Goal: Information Seeking & Learning: Understand process/instructions

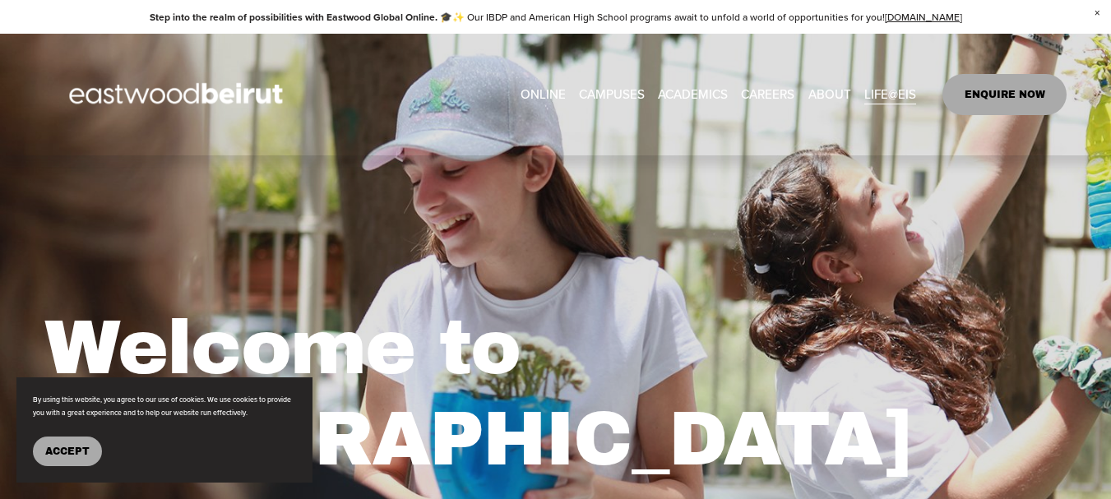
click at [765, 92] on link "CAREERS" at bounding box center [767, 93] width 53 height 25
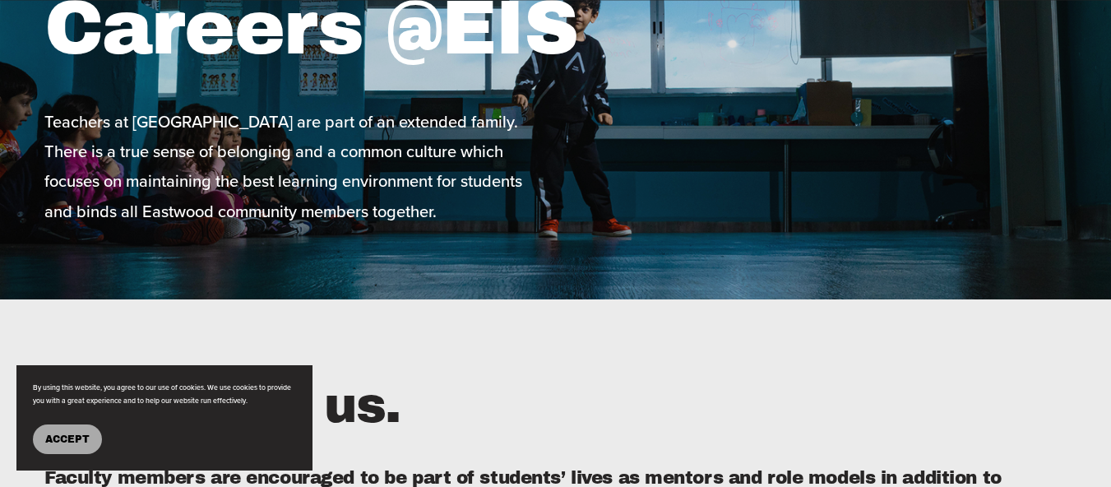
scroll to position [220, 0]
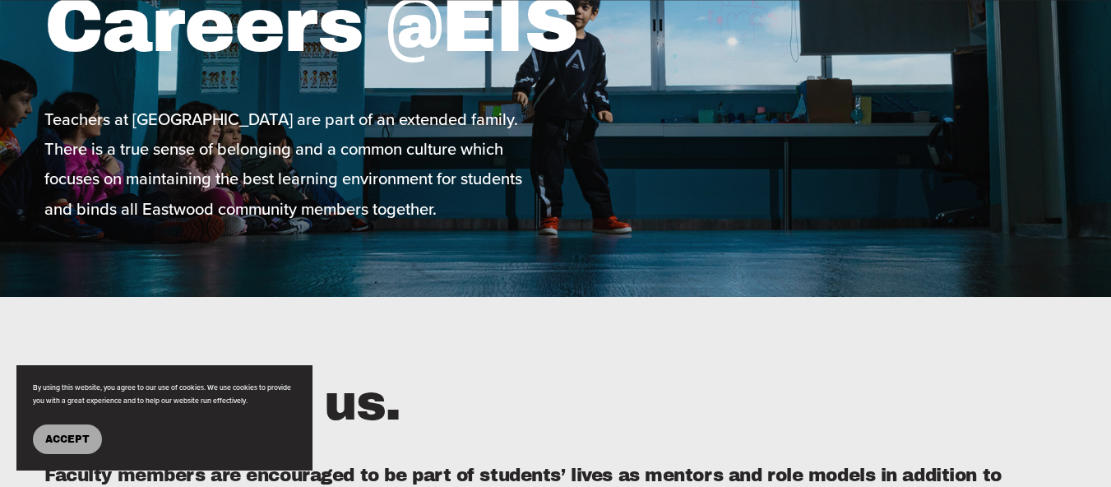
drag, startPoint x: 73, startPoint y: 442, endPoint x: 97, endPoint y: 433, distance: 25.8
click at [74, 442] on span "Accept" at bounding box center [67, 439] width 44 height 12
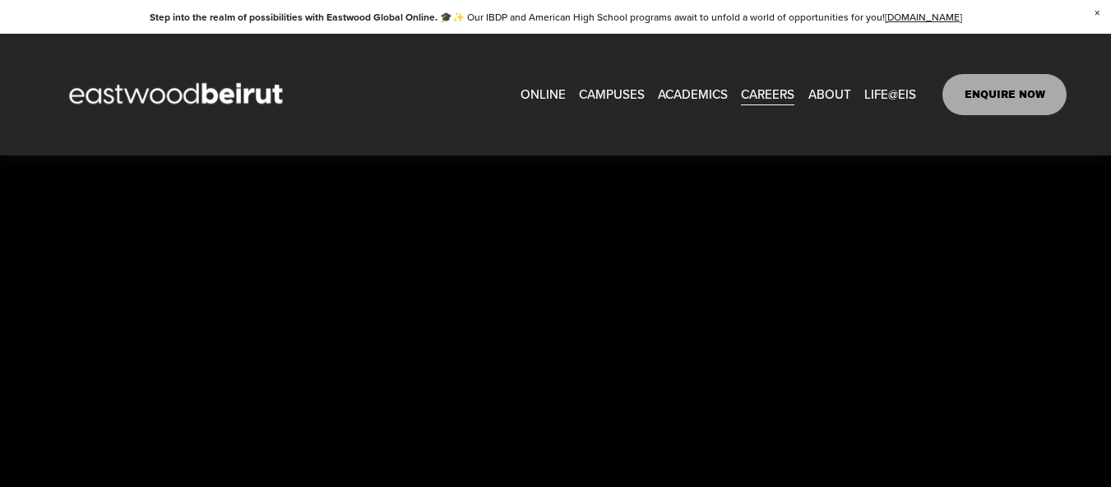
scroll to position [3947, 0]
click at [777, 91] on link "CAREERS" at bounding box center [767, 93] width 53 height 25
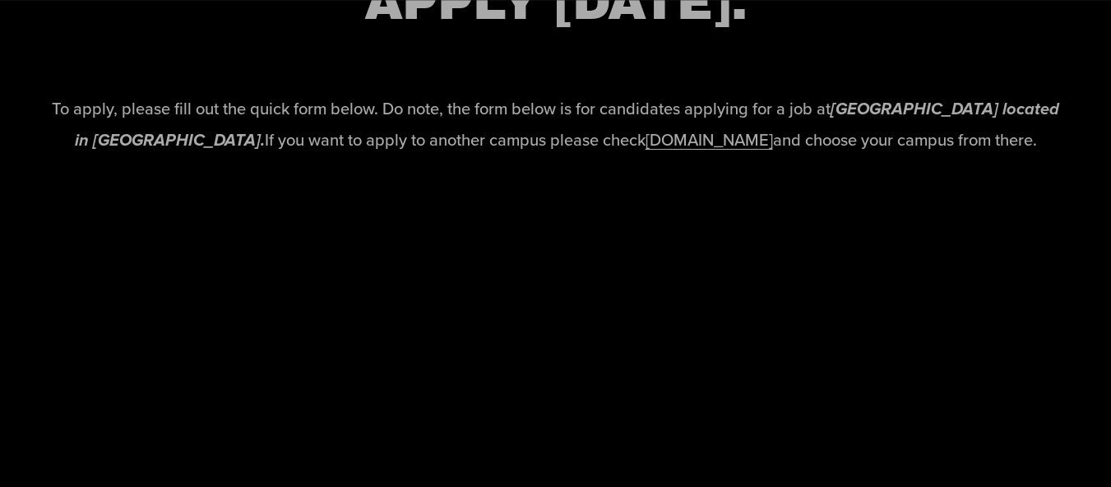
scroll to position [3563, 0]
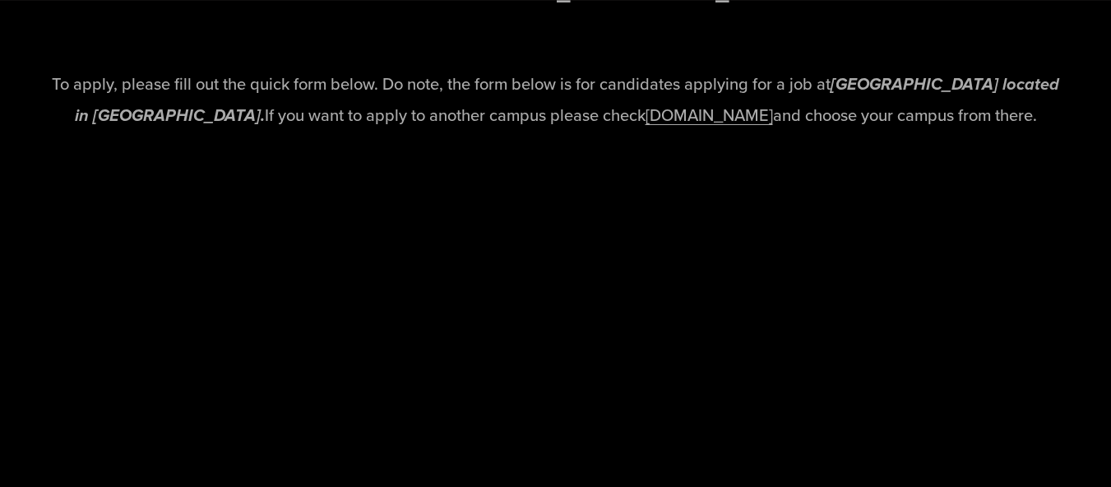
click at [680, 122] on link "www.eastwoodschools.com" at bounding box center [709, 115] width 127 height 24
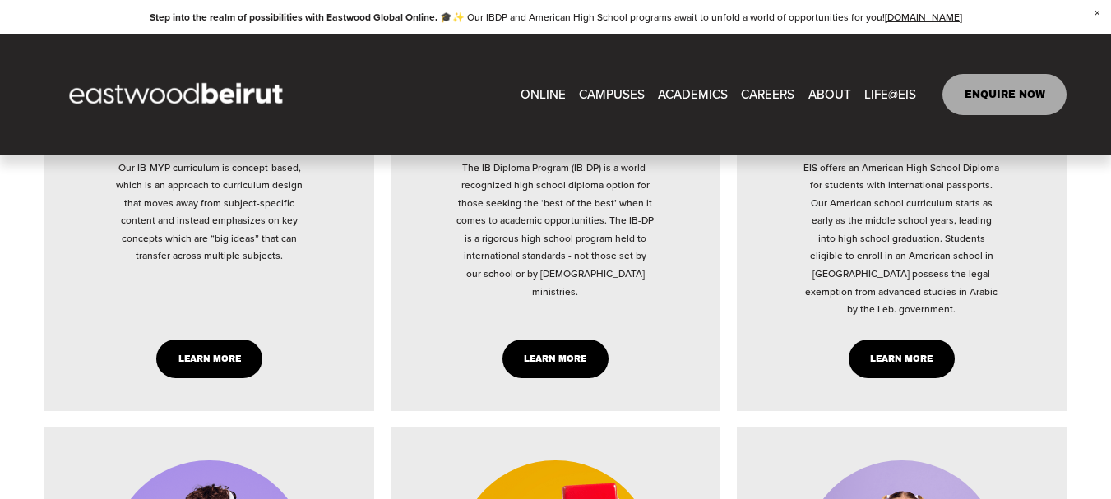
scroll to position [3180, 0]
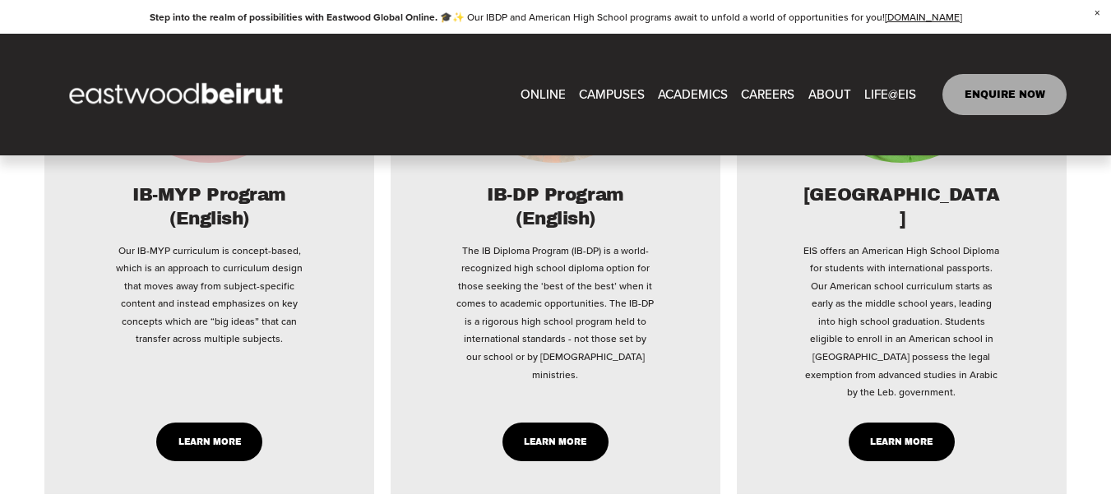
click at [780, 95] on link "CAREERS" at bounding box center [767, 93] width 53 height 25
type input "*****"
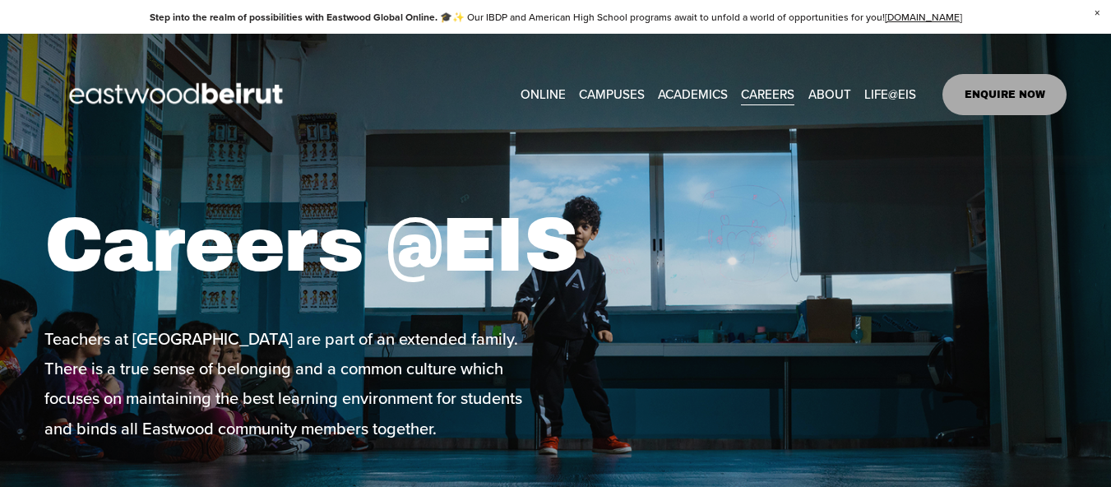
click at [991, 92] on link "ENQUIRE NOW" at bounding box center [1004, 94] width 124 height 41
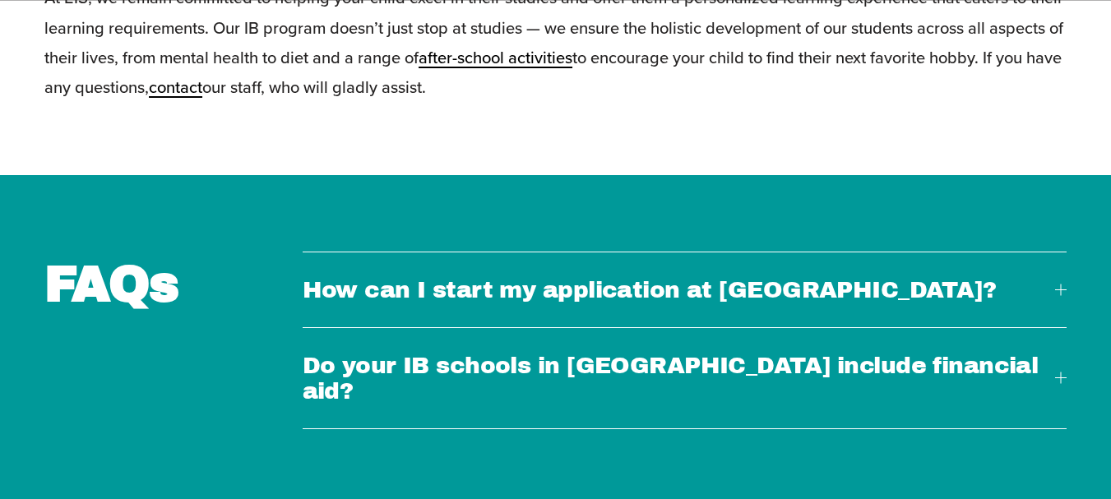
scroll to position [4386, 0]
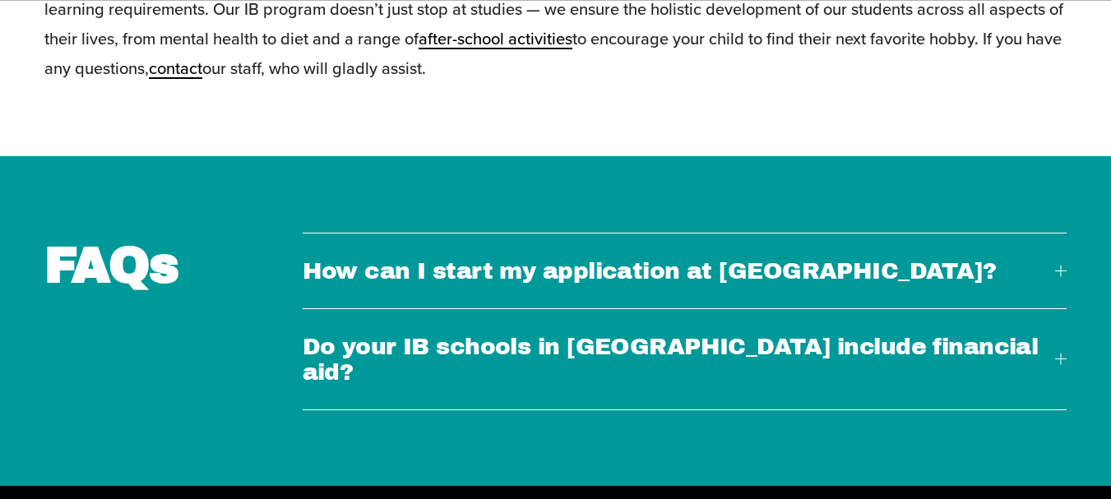
click at [634, 263] on span "How can I start my application at Eastwood?" at bounding box center [679, 270] width 752 height 25
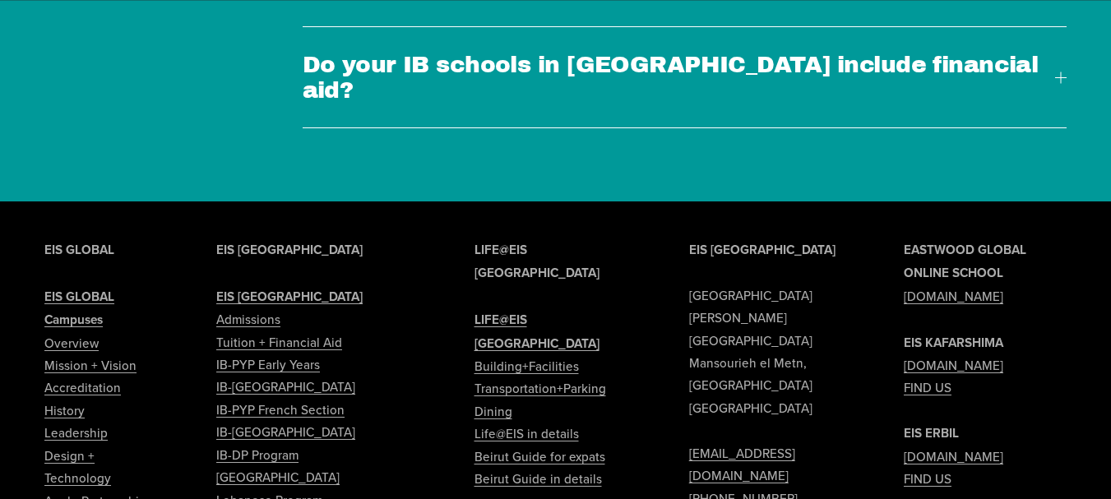
scroll to position [4989, 0]
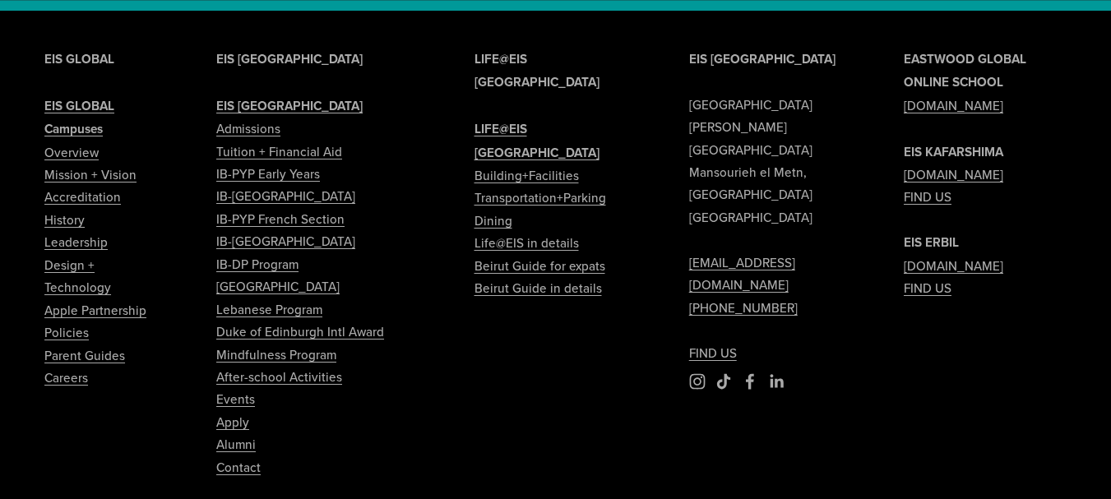
click at [64, 367] on link "Careers" at bounding box center [66, 378] width 44 height 22
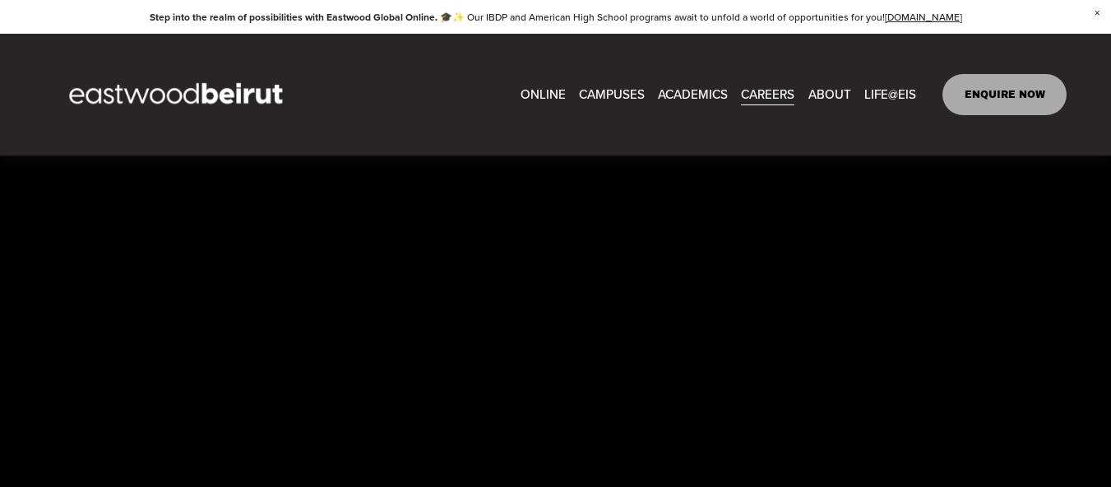
scroll to position [3783, 0]
